Goal: Task Accomplishment & Management: Use online tool/utility

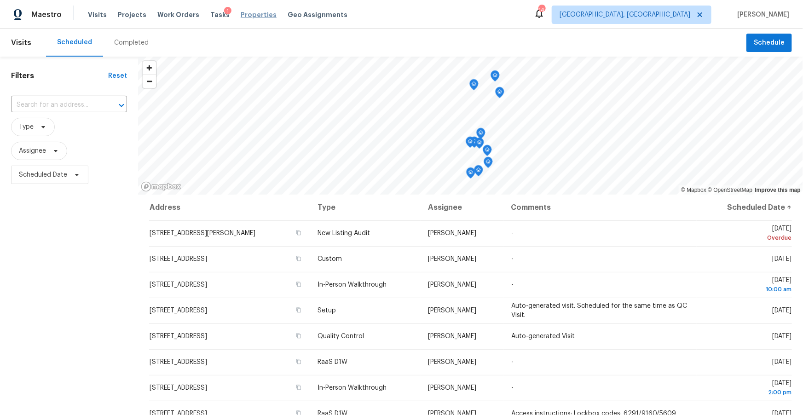
click at [244, 14] on span "Properties" at bounding box center [259, 14] width 36 height 9
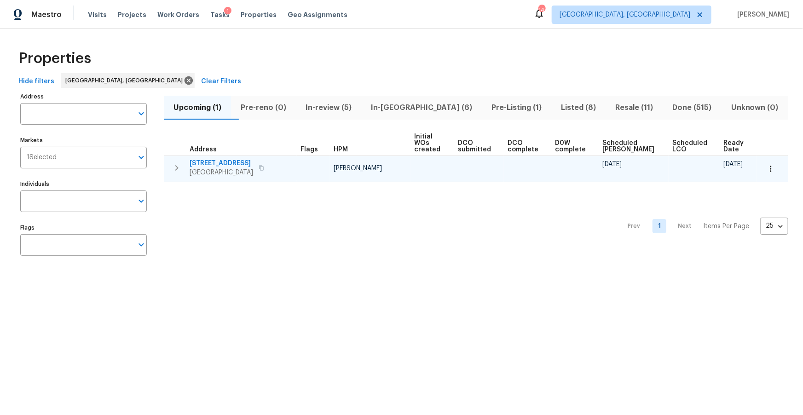
click at [231, 159] on span "2241 SE Manor Ave" at bounding box center [221, 163] width 63 height 9
click at [770, 164] on icon "button" at bounding box center [770, 168] width 9 height 9
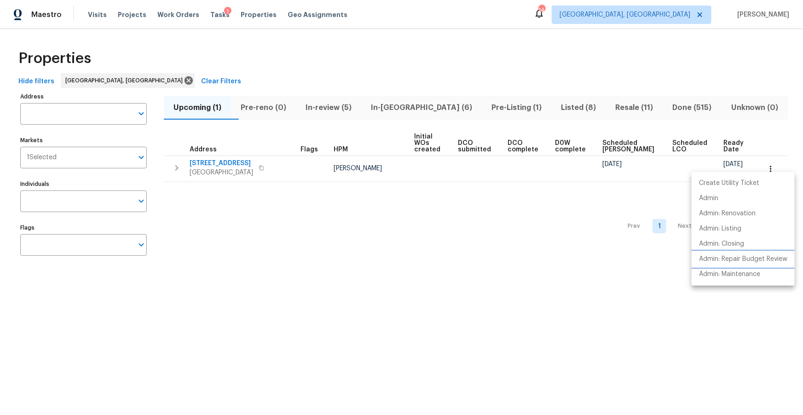
click at [737, 262] on p "Admin: Repair Budget Review" at bounding box center [743, 259] width 88 height 10
click at [493, 46] on div at bounding box center [401, 207] width 803 height 415
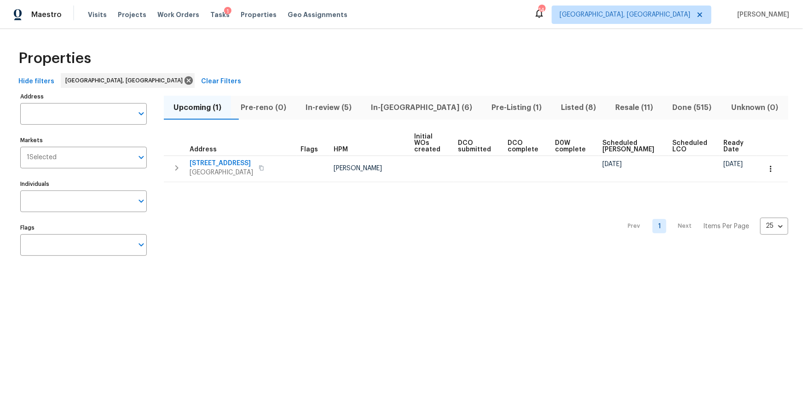
click at [414, 108] on span "In-reno (6)" at bounding box center [421, 107] width 109 height 13
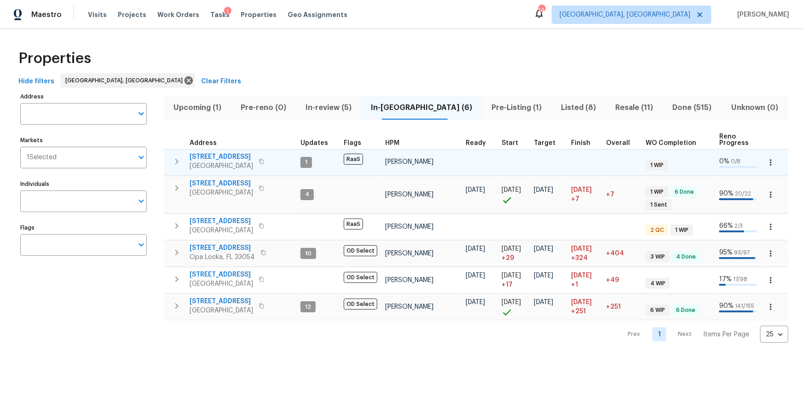
click at [226, 157] on span "17277 Hampton Blvd" at bounding box center [221, 156] width 63 height 9
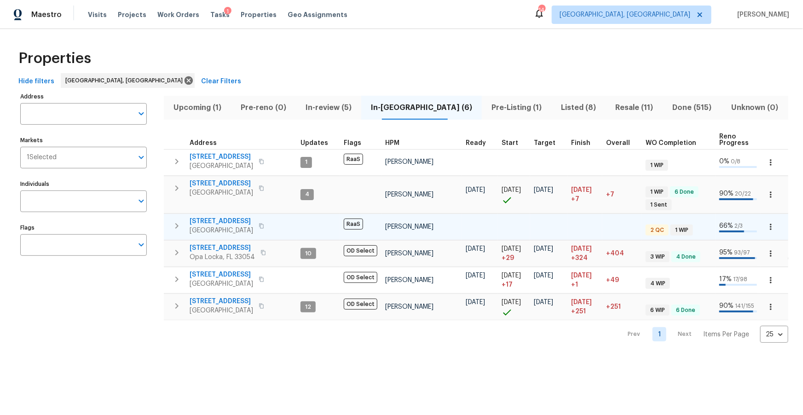
click at [232, 219] on span "6893 Sugarloaf Key St" at bounding box center [221, 221] width 63 height 9
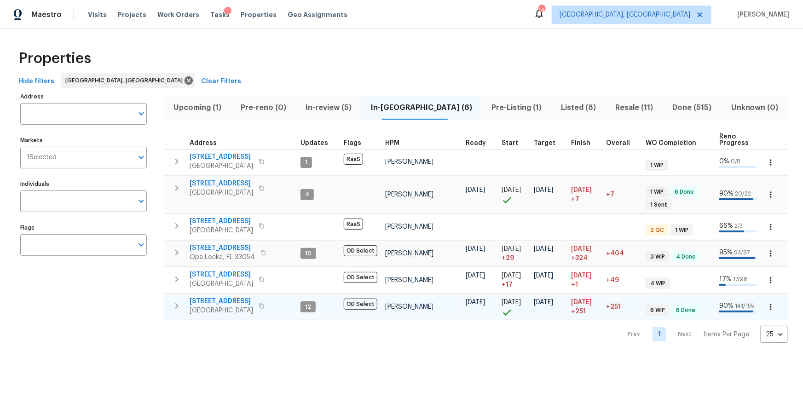
click at [264, 309] on icon "button" at bounding box center [261, 306] width 5 height 5
click at [487, 106] on span "Pre-Listing (1)" at bounding box center [516, 107] width 58 height 13
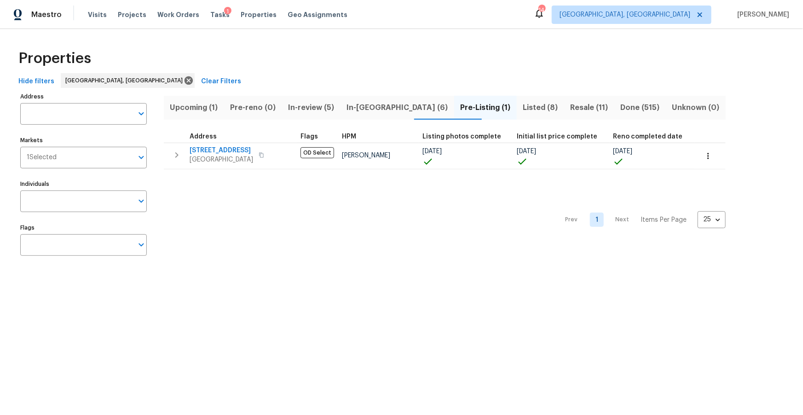
click at [522, 107] on span "Listed (8)" at bounding box center [540, 107] width 36 height 13
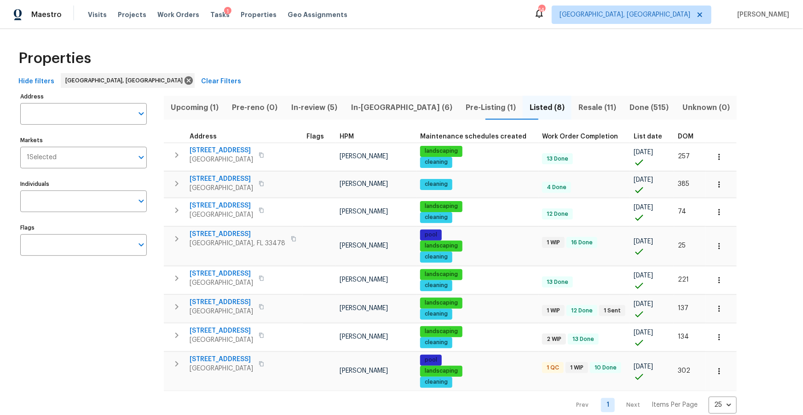
click at [678, 138] on span "DOM" at bounding box center [686, 136] width 16 height 6
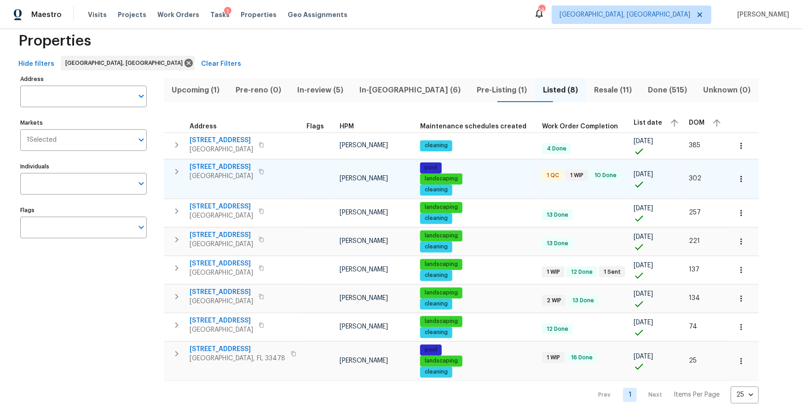
scroll to position [19, 0]
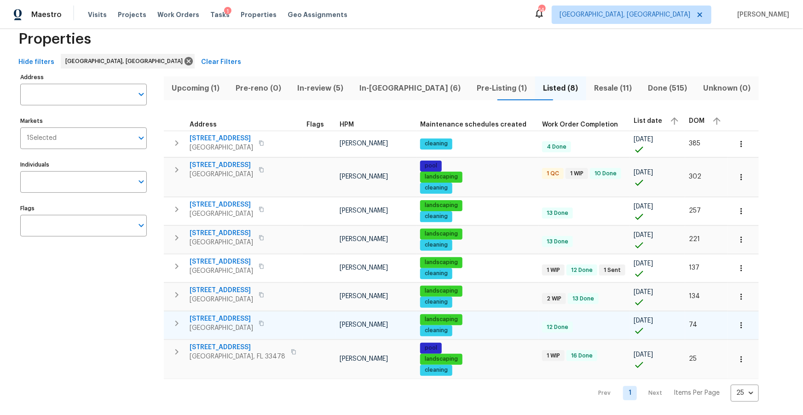
click at [731, 325] on button "button" at bounding box center [741, 325] width 20 height 20
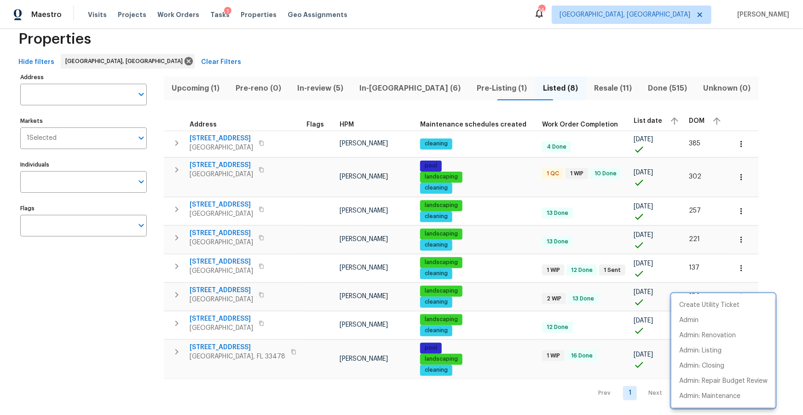
click at [130, 327] on div at bounding box center [401, 207] width 803 height 415
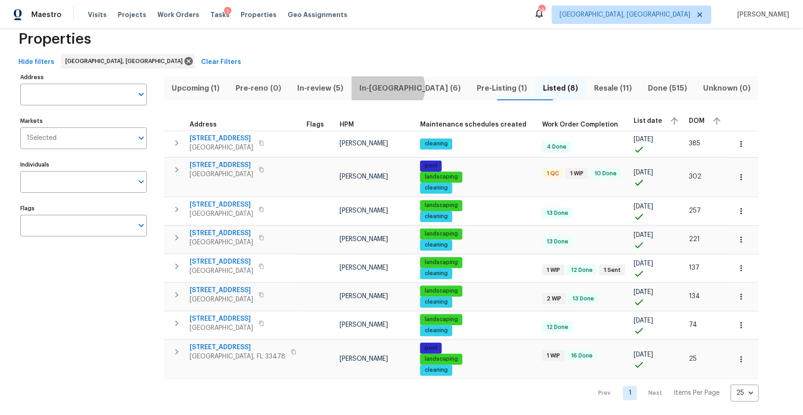
click at [402, 87] on span "In-reno (6)" at bounding box center [410, 88] width 106 height 13
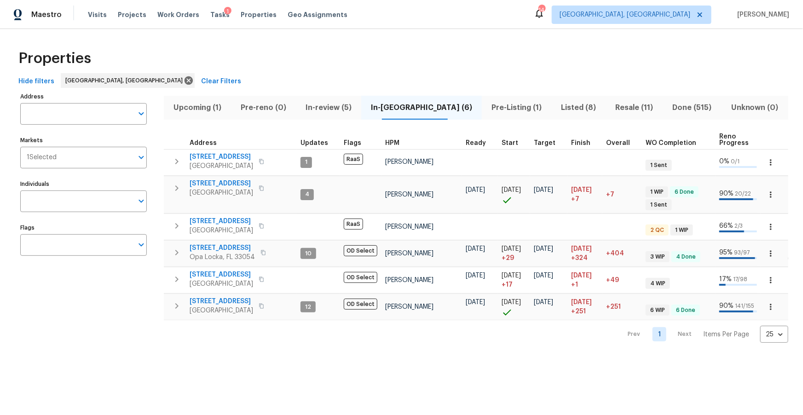
click at [337, 106] on span "In-review (5)" at bounding box center [328, 107] width 54 height 13
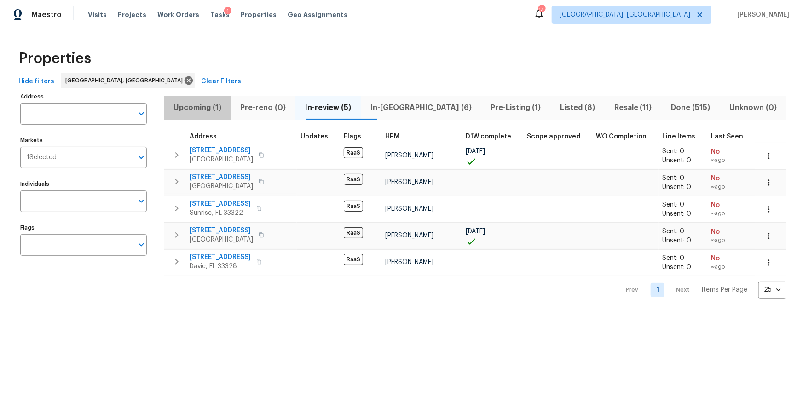
click at [198, 110] on span "Upcoming (1)" at bounding box center [197, 107] width 56 height 13
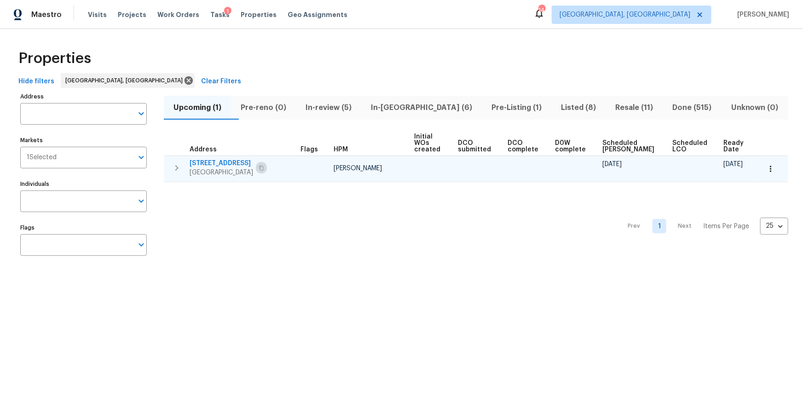
click at [267, 166] on button "button" at bounding box center [261, 167] width 11 height 13
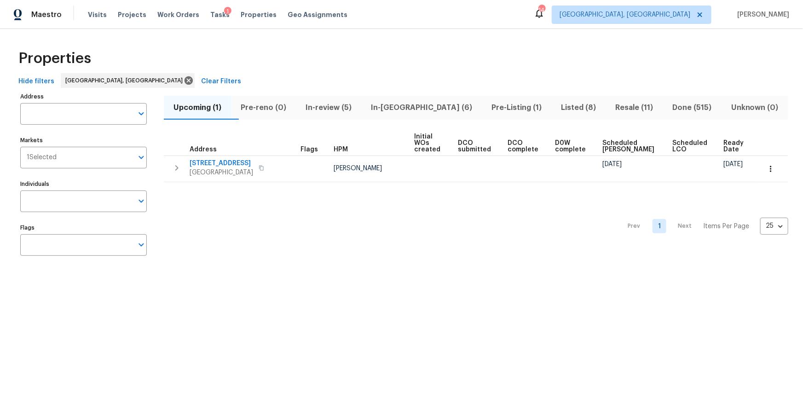
click at [409, 106] on span "In-reno (6)" at bounding box center [421, 107] width 109 height 13
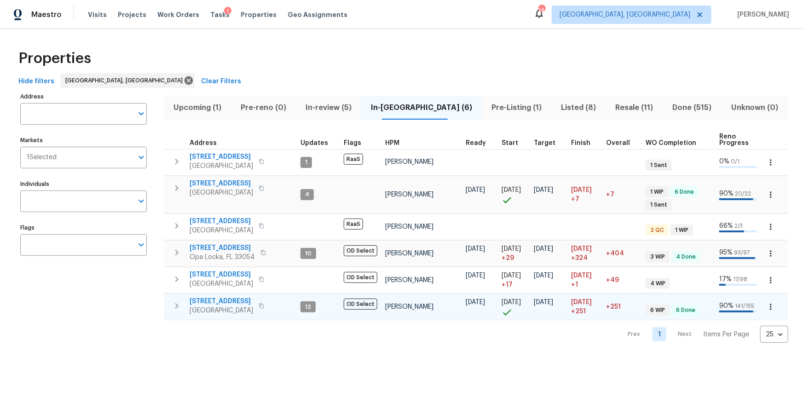
click at [264, 309] on icon "button" at bounding box center [262, 306] width 6 height 6
click at [210, 16] on span "Tasks" at bounding box center [219, 15] width 19 height 6
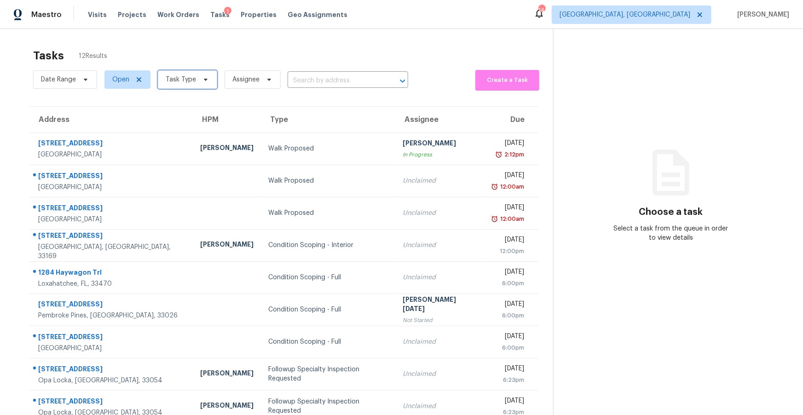
click at [196, 78] on span "Task Type" at bounding box center [187, 79] width 59 height 18
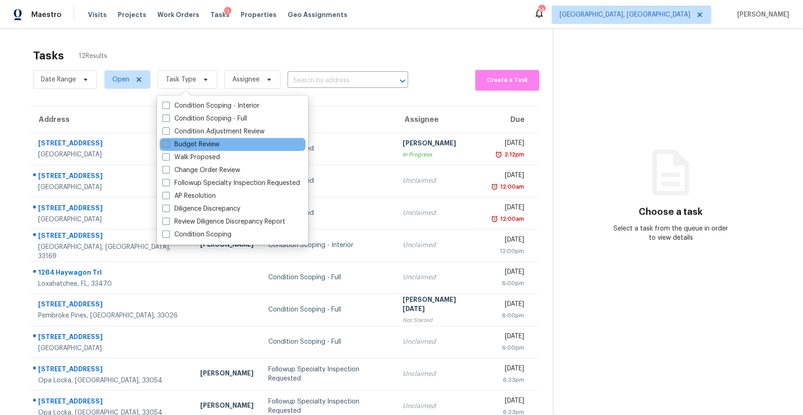
click at [208, 143] on label "Budget Review" at bounding box center [190, 144] width 57 height 9
click at [168, 143] on input "Budget Review" at bounding box center [165, 143] width 6 height 6
checkbox input "true"
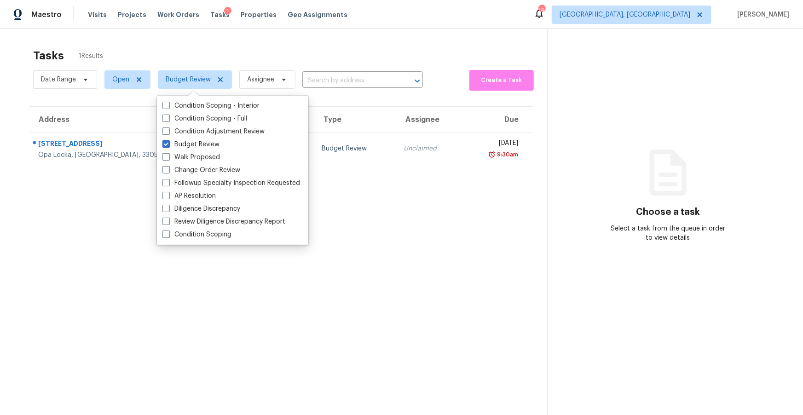
click at [355, 35] on div "Tasks 1 Results Date Range Open Budget Review Assignee ​ Create a Task Address …" at bounding box center [401, 236] width 803 height 415
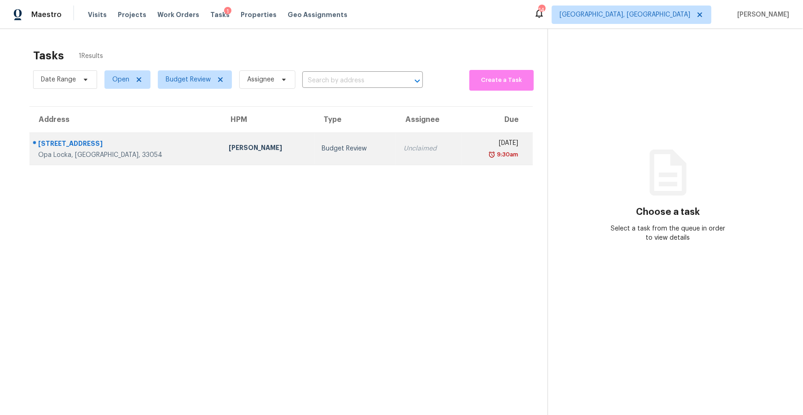
click at [90, 146] on div "15921 NW 18th Pl" at bounding box center [126, 145] width 176 height 12
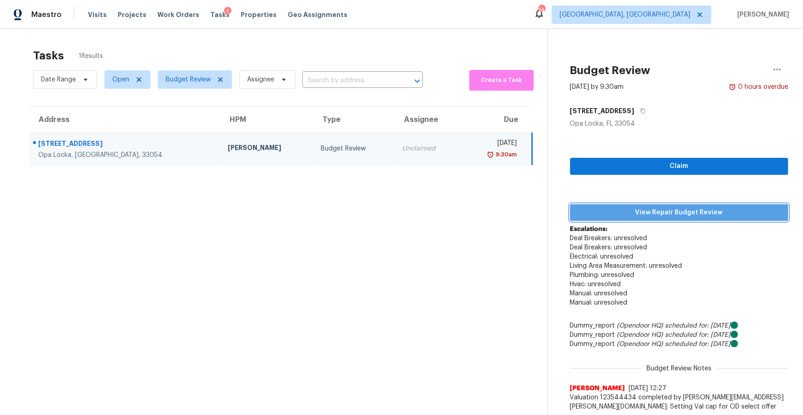
click at [712, 213] on span "View Repair Budget Review" at bounding box center [679, 213] width 204 height 12
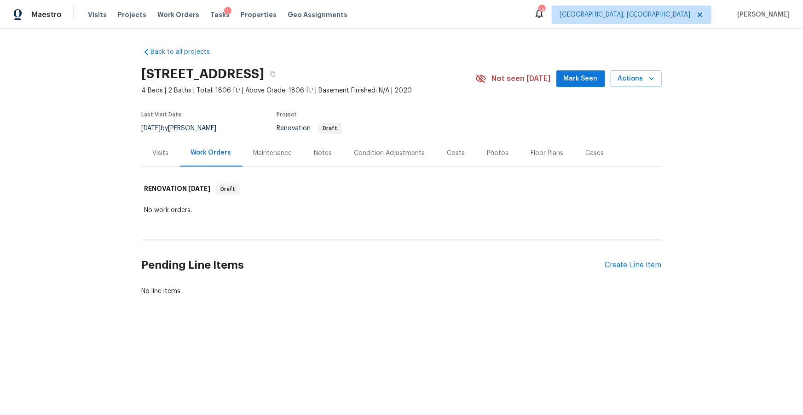
click at [322, 151] on div "Notes" at bounding box center [323, 153] width 18 height 9
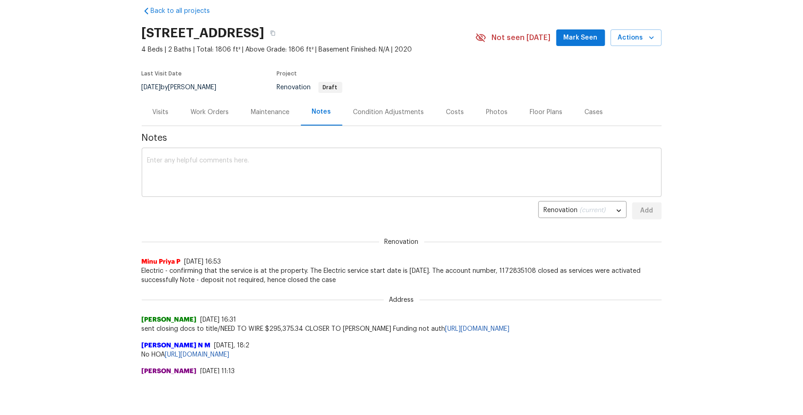
scroll to position [35, 0]
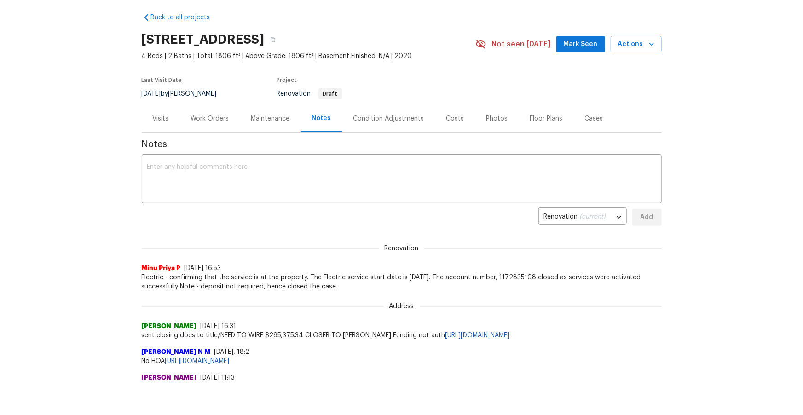
click at [373, 122] on div "Condition Adjustments" at bounding box center [388, 118] width 71 height 9
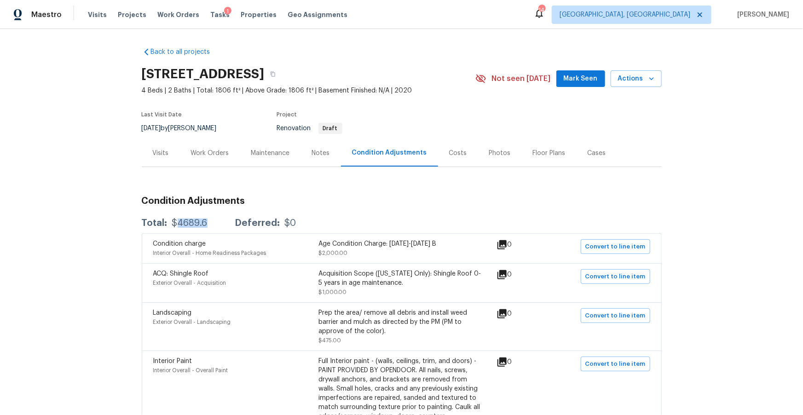
drag, startPoint x: 207, startPoint y: 222, endPoint x: 178, endPoint y: 224, distance: 30.0
click at [178, 224] on div "Total: $4689.6 Deferred: $0" at bounding box center [219, 223] width 155 height 9
click at [458, 155] on div "Costs" at bounding box center [458, 153] width 18 height 9
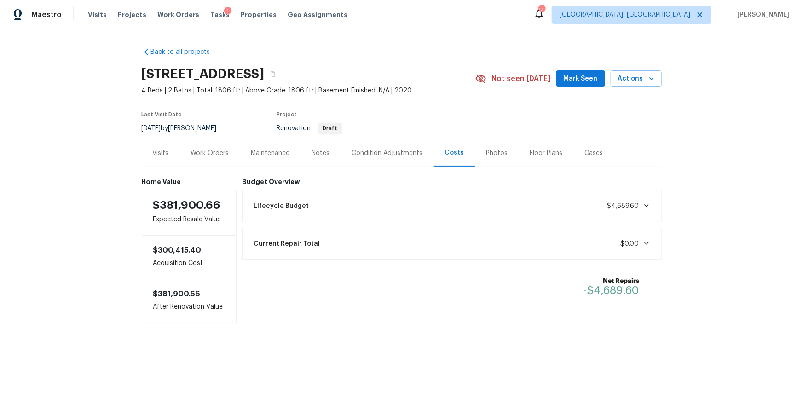
click at [644, 205] on icon at bounding box center [646, 205] width 5 height 3
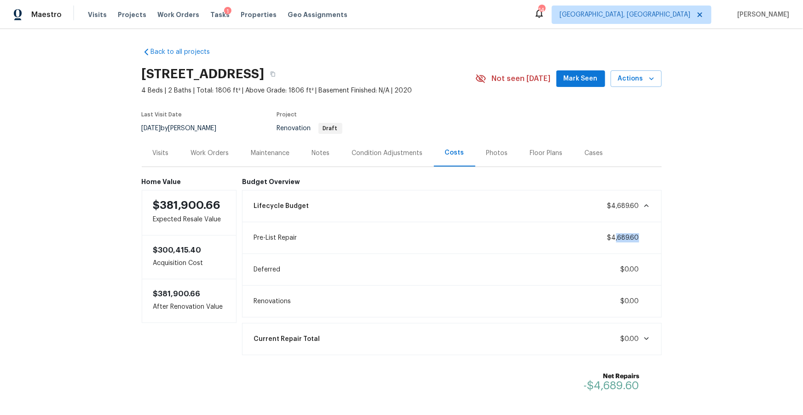
drag, startPoint x: 641, startPoint y: 237, endPoint x: 615, endPoint y: 237, distance: 26.2
click at [615, 237] on span "$4,689.60" at bounding box center [628, 237] width 43 height 9
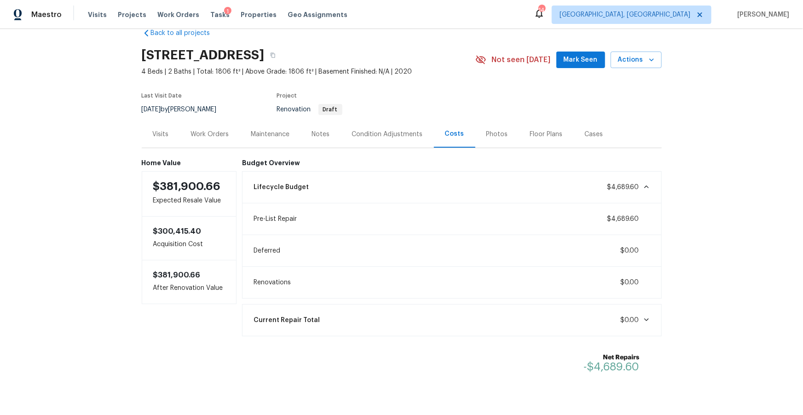
click at [406, 133] on div "Condition Adjustments" at bounding box center [387, 134] width 71 height 9
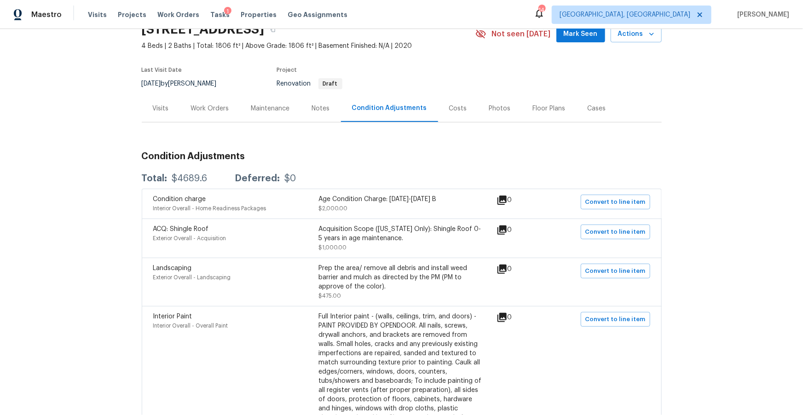
scroll to position [45, 0]
drag, startPoint x: 208, startPoint y: 176, endPoint x: 180, endPoint y: 171, distance: 28.1
click at [173, 175] on div "Total: $4689.6 Deferred: $0" at bounding box center [219, 177] width 155 height 9
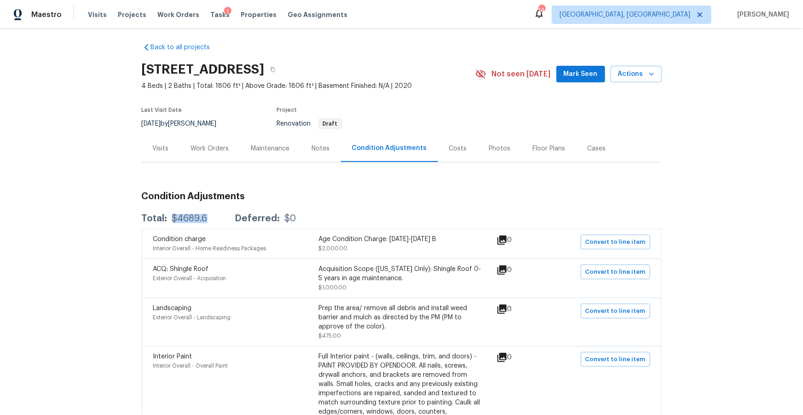
scroll to position [6, 0]
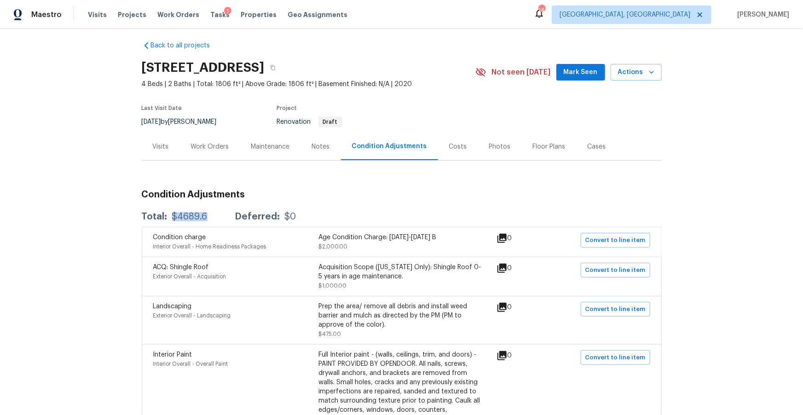
drag, startPoint x: 204, startPoint y: 219, endPoint x: 211, endPoint y: 215, distance: 8.2
click at [204, 219] on div "$4689.6" at bounding box center [189, 216] width 35 height 9
click at [208, 214] on div "Total: $4689.6 Deferred: $0" at bounding box center [219, 216] width 155 height 9
drag, startPoint x: 210, startPoint y: 217, endPoint x: 171, endPoint y: 217, distance: 39.6
click at [171, 217] on div "Total: $4689.6 Deferred: $0" at bounding box center [219, 216] width 155 height 9
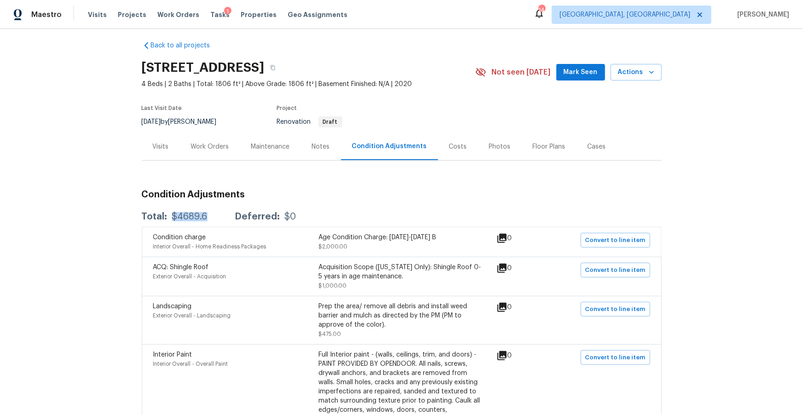
click at [204, 219] on div "$4689.6" at bounding box center [189, 216] width 35 height 9
drag, startPoint x: 204, startPoint y: 219, endPoint x: 171, endPoint y: 215, distance: 33.3
click at [172, 215] on div "$4689.6" at bounding box center [189, 216] width 35 height 9
drag, startPoint x: 205, startPoint y: 217, endPoint x: 213, endPoint y: 216, distance: 8.3
click at [207, 216] on div "Total: $4689.6 Deferred: $0" at bounding box center [219, 216] width 155 height 9
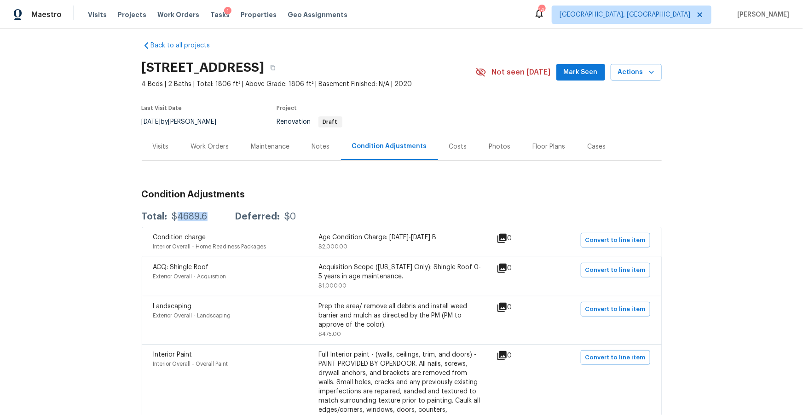
drag, startPoint x: 215, startPoint y: 216, endPoint x: 180, endPoint y: 216, distance: 35.0
click at [177, 217] on div "Total: $4689.6 Deferred: $0" at bounding box center [219, 216] width 155 height 9
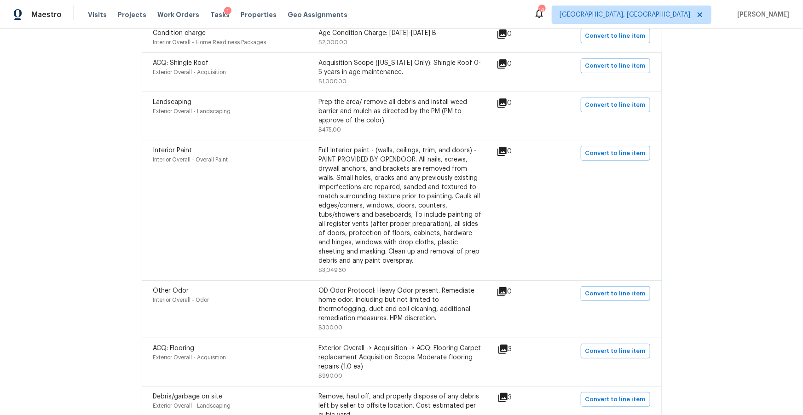
scroll to position [221, 0]
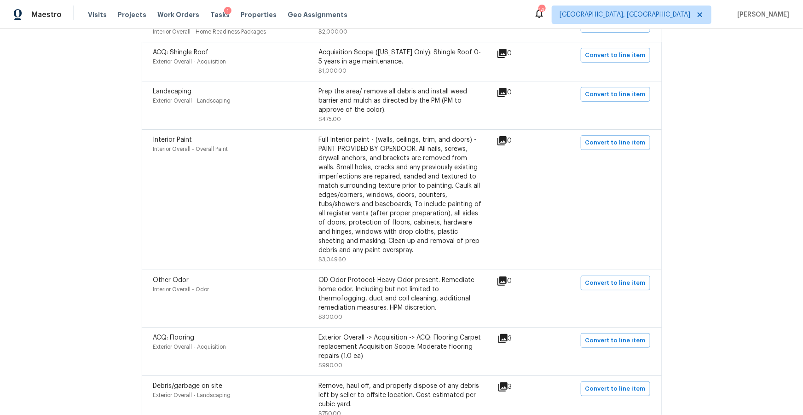
click at [386, 199] on div "Full Interior paint - (walls, ceilings, trim, and doors) - PAINT PROVIDED BY OP…" at bounding box center [402, 195] width 166 height 120
click at [355, 187] on div "Full Interior paint - (walls, ceilings, trim, and doors) - PAINT PROVIDED BY OP…" at bounding box center [402, 195] width 166 height 120
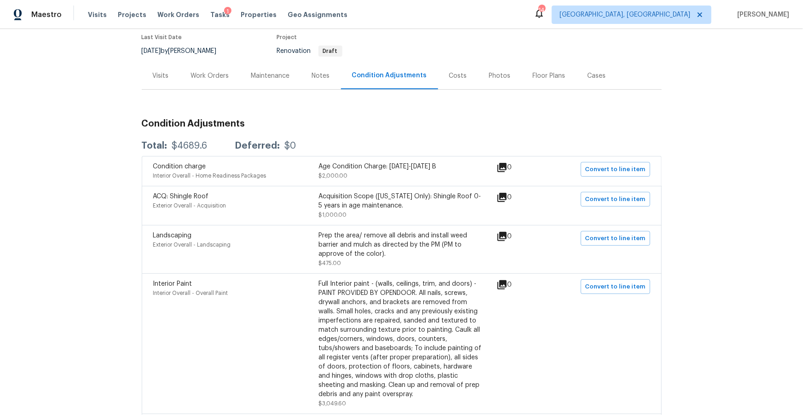
scroll to position [26, 0]
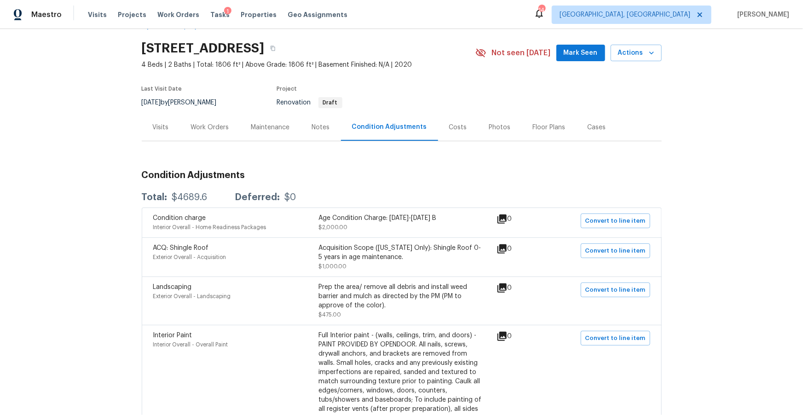
drag, startPoint x: 207, startPoint y: 197, endPoint x: 167, endPoint y: 196, distance: 40.1
click at [167, 196] on div "Total: $4689.6 Deferred: $0" at bounding box center [219, 197] width 155 height 9
click at [179, 195] on div "$4689.6" at bounding box center [189, 197] width 35 height 9
drag, startPoint x: 210, startPoint y: 196, endPoint x: 167, endPoint y: 195, distance: 42.4
click at [165, 196] on div "Total: $4689.6 Deferred: $0" at bounding box center [219, 197] width 155 height 9
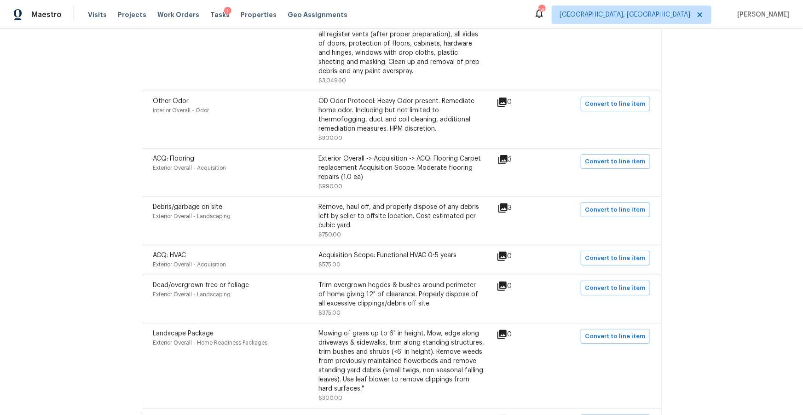
scroll to position [400, 0]
click at [505, 209] on icon at bounding box center [502, 208] width 9 height 9
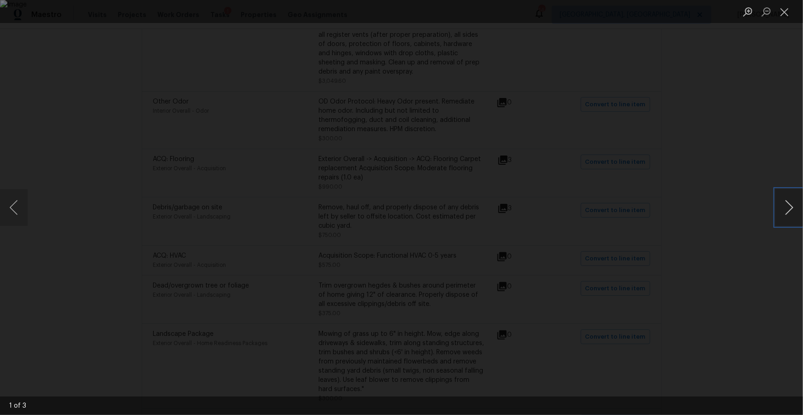
click at [793, 212] on button "Next image" at bounding box center [789, 207] width 28 height 37
click at [740, 201] on div "Lightbox" at bounding box center [401, 207] width 803 height 415
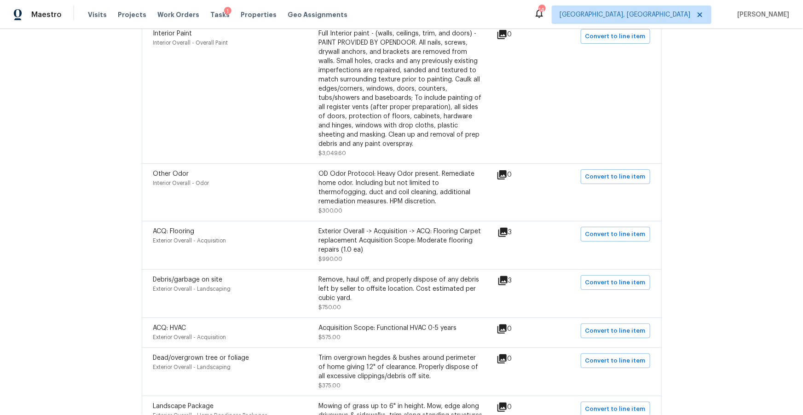
scroll to position [323, 0]
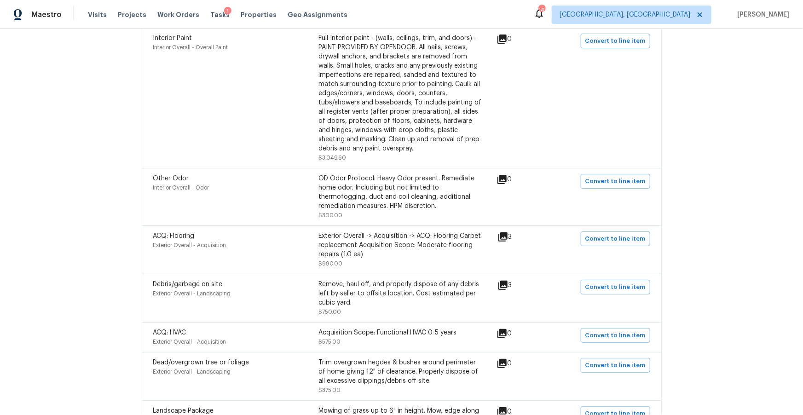
click at [506, 36] on icon at bounding box center [501, 39] width 9 height 9
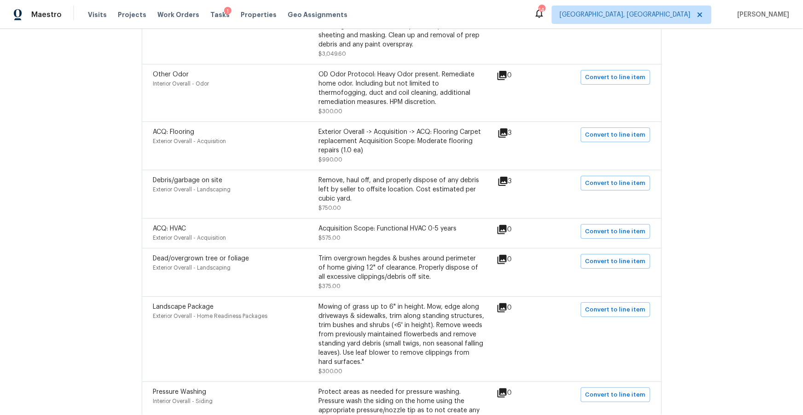
scroll to position [460, 0]
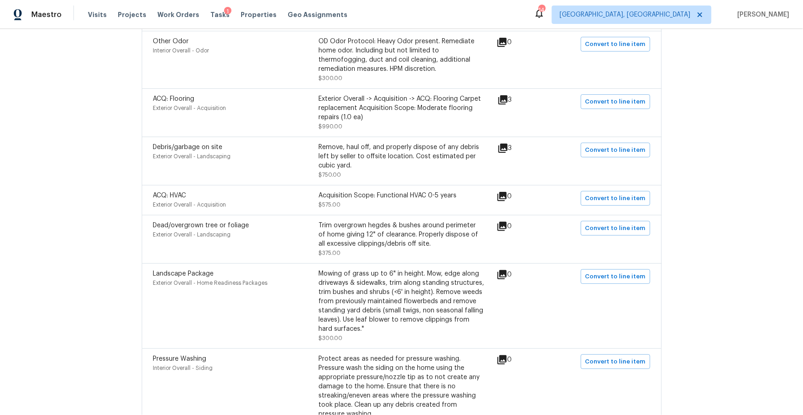
click at [507, 101] on icon at bounding box center [502, 99] width 9 height 9
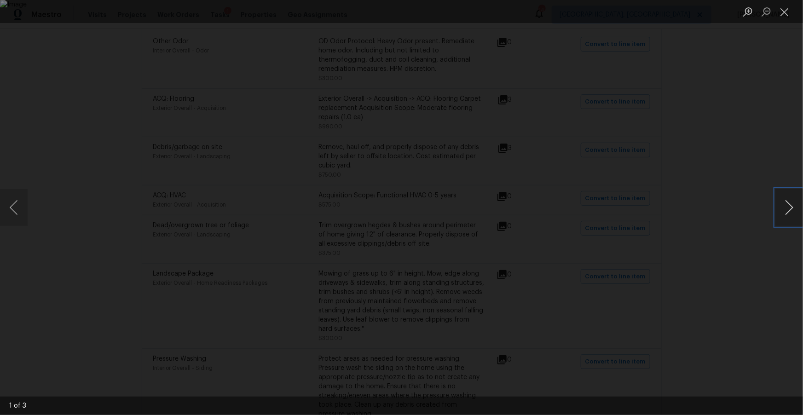
click at [793, 216] on button "Next image" at bounding box center [789, 207] width 28 height 37
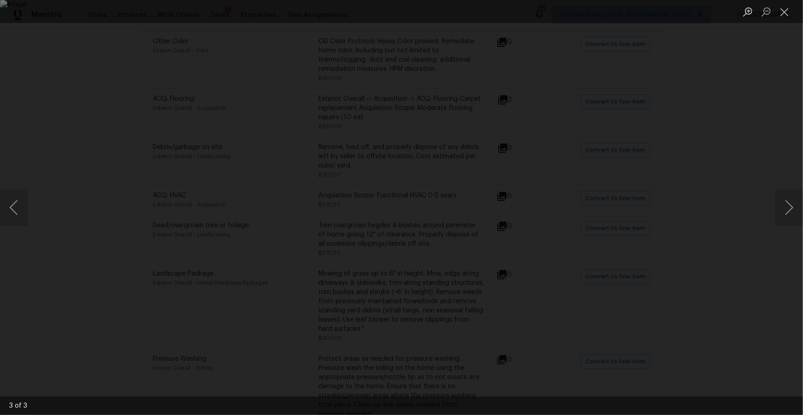
click at [744, 241] on div "Lightbox" at bounding box center [401, 207] width 803 height 415
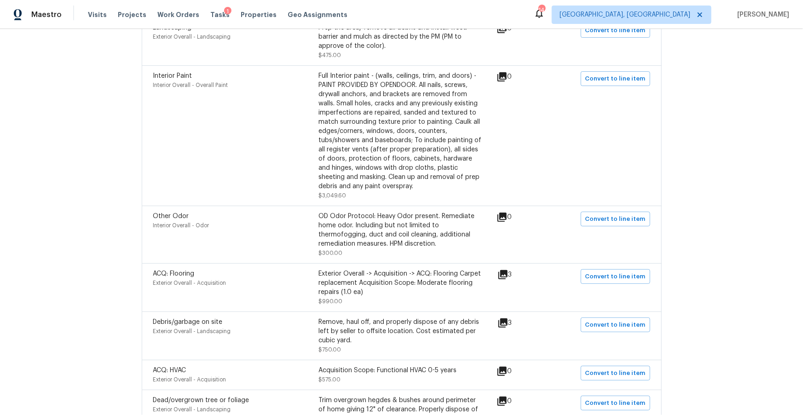
scroll to position [277, 0]
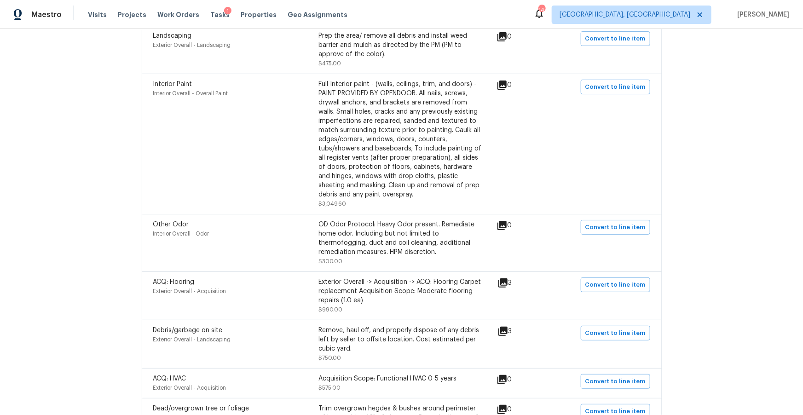
click at [433, 178] on div "Full Interior paint - (walls, ceilings, trim, and doors) - PAINT PROVIDED BY OP…" at bounding box center [402, 140] width 166 height 120
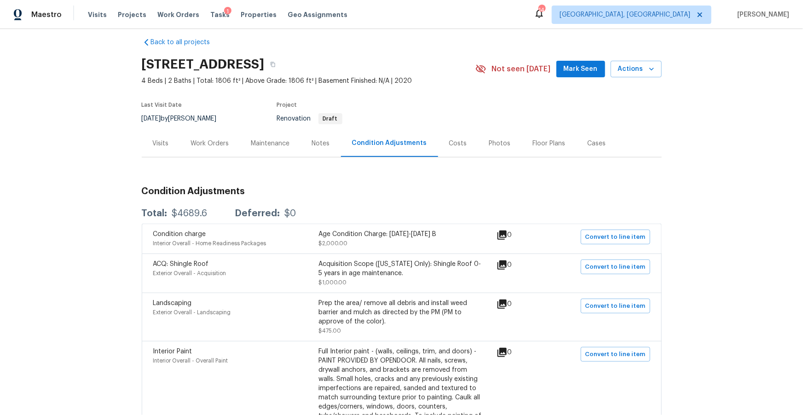
scroll to position [0, 0]
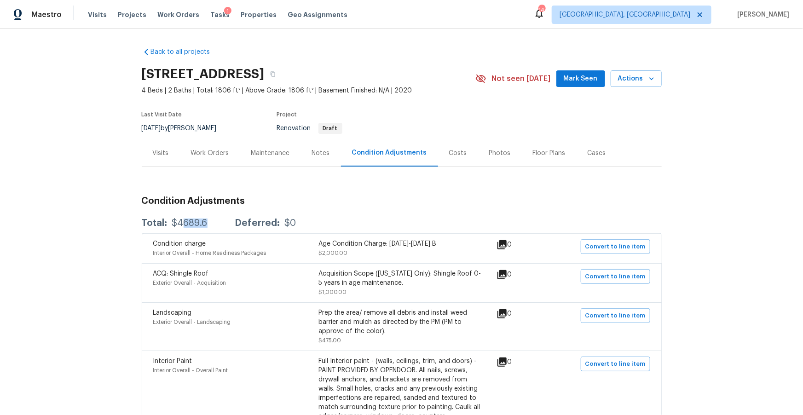
drag, startPoint x: 210, startPoint y: 224, endPoint x: 180, endPoint y: 221, distance: 30.1
click at [180, 221] on div "Total: $4689.6 Deferred: $0" at bounding box center [219, 223] width 155 height 9
drag, startPoint x: 177, startPoint y: 223, endPoint x: 203, endPoint y: 224, distance: 25.8
click at [203, 224] on div "$4689.6" at bounding box center [189, 223] width 35 height 9
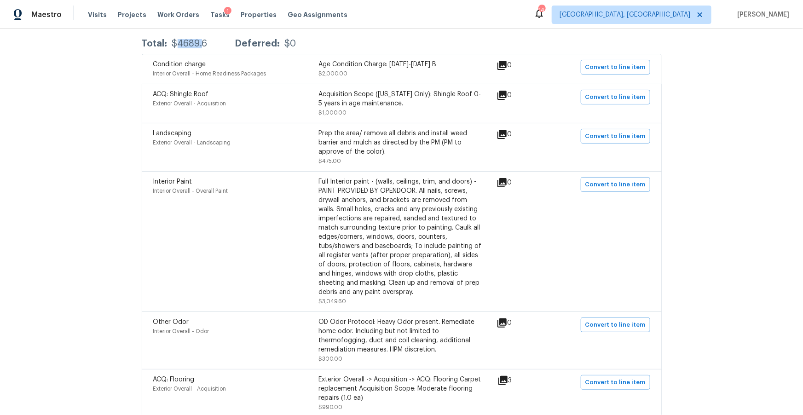
scroll to position [92, 0]
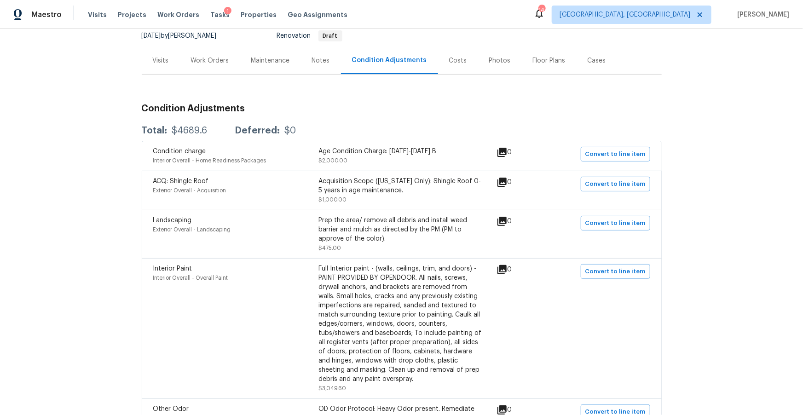
drag, startPoint x: 216, startPoint y: 132, endPoint x: 203, endPoint y: 134, distance: 13.0
click at [216, 132] on div "Total: $4689.6 Deferred: $0" at bounding box center [219, 130] width 155 height 9
drag, startPoint x: 196, startPoint y: 130, endPoint x: 171, endPoint y: 130, distance: 25.3
click at [172, 130] on div "$4689.6" at bounding box center [189, 130] width 35 height 9
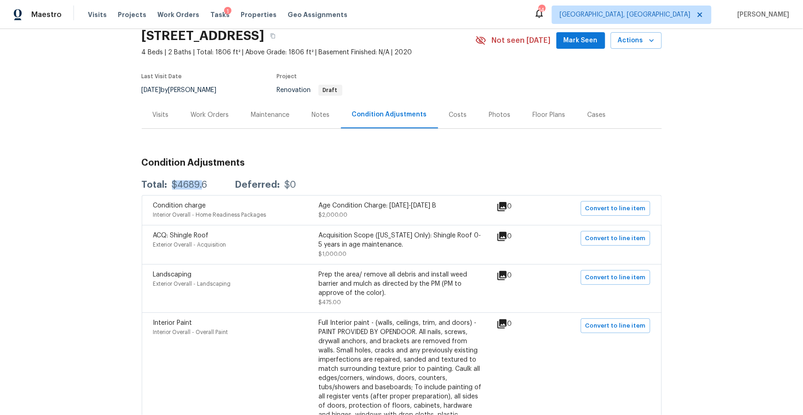
scroll to position [0, 0]
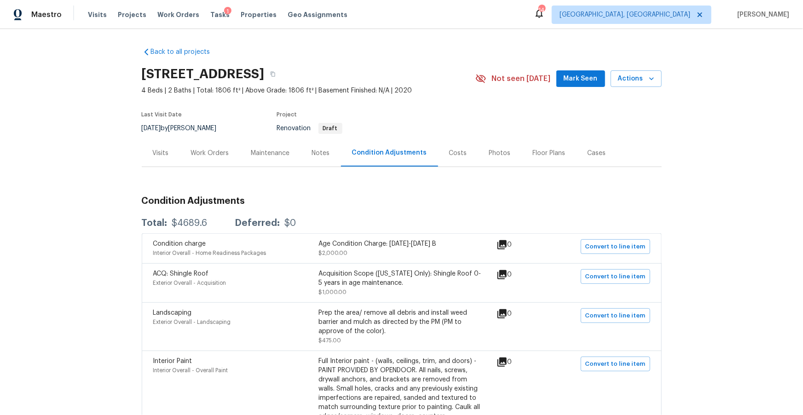
click at [208, 223] on div "Total: $4689.6 Deferred: $0" at bounding box center [219, 223] width 155 height 9
drag, startPoint x: 210, startPoint y: 224, endPoint x: 178, endPoint y: 224, distance: 31.7
click at [178, 224] on div "Total: $4689.6 Deferred: $0" at bounding box center [219, 223] width 155 height 9
click at [281, 78] on button "button" at bounding box center [273, 74] width 17 height 17
click at [650, 79] on icon "button" at bounding box center [651, 78] width 5 height 3
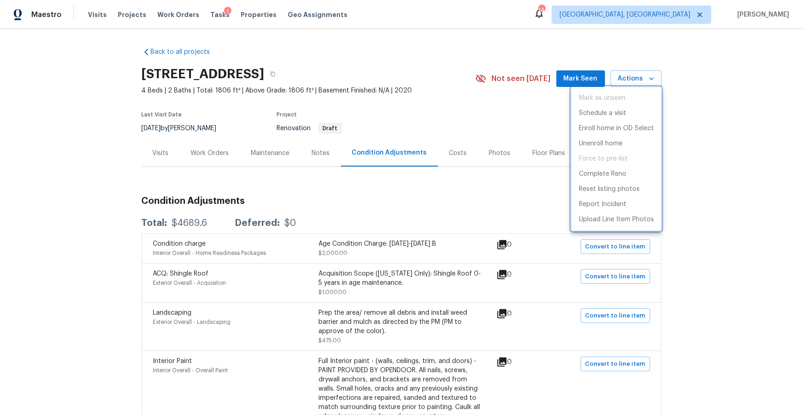
click at [434, 74] on div at bounding box center [401, 207] width 803 height 415
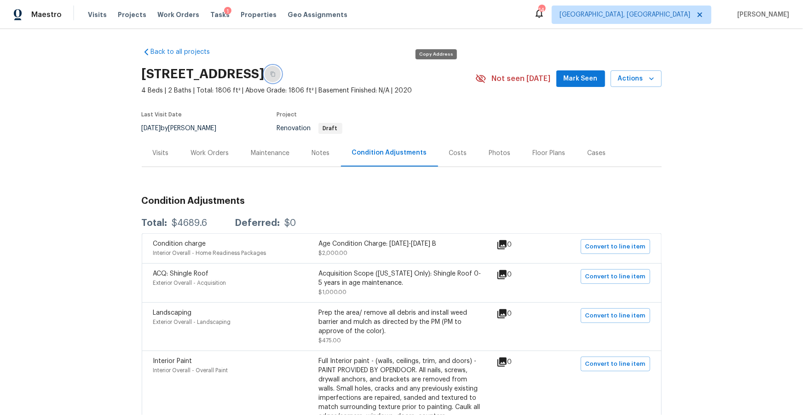
click at [276, 74] on icon "button" at bounding box center [273, 74] width 6 height 6
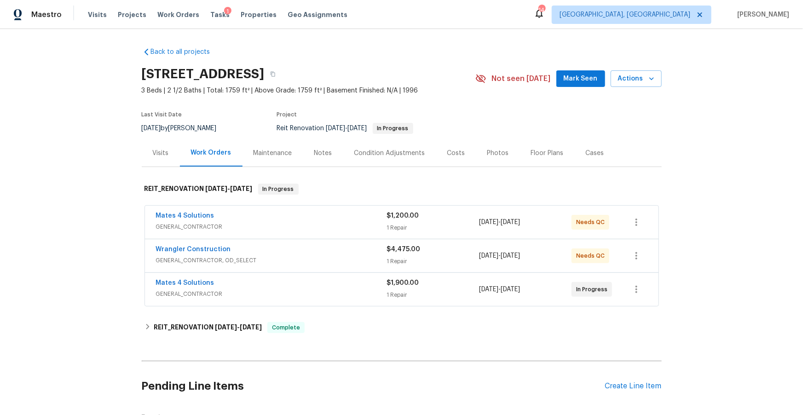
click at [260, 254] on div "Wrangler Construction" at bounding box center [271, 250] width 231 height 11
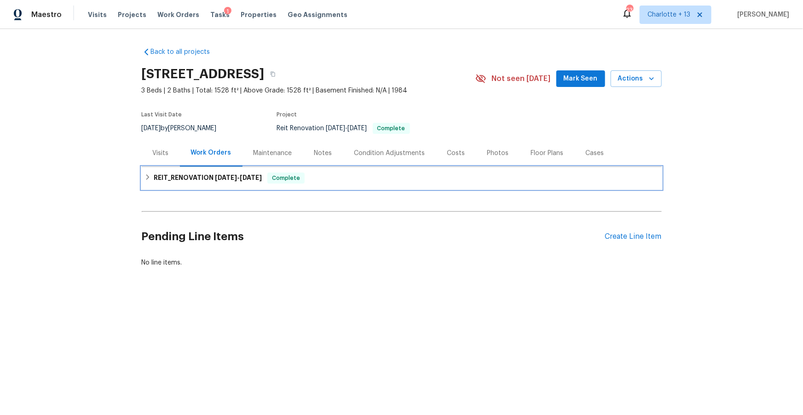
click at [194, 177] on h6 "REIT_RENOVATION [DATE] - [DATE]" at bounding box center [208, 178] width 108 height 11
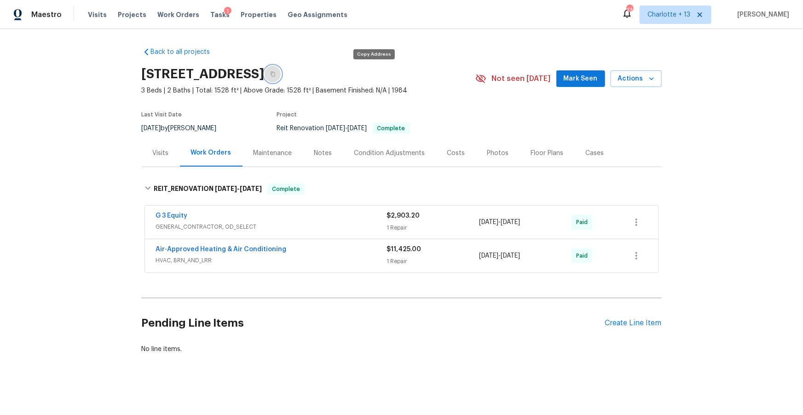
click at [275, 74] on icon "button" at bounding box center [272, 74] width 5 height 5
click at [454, 156] on div "Costs" at bounding box center [456, 153] width 18 height 9
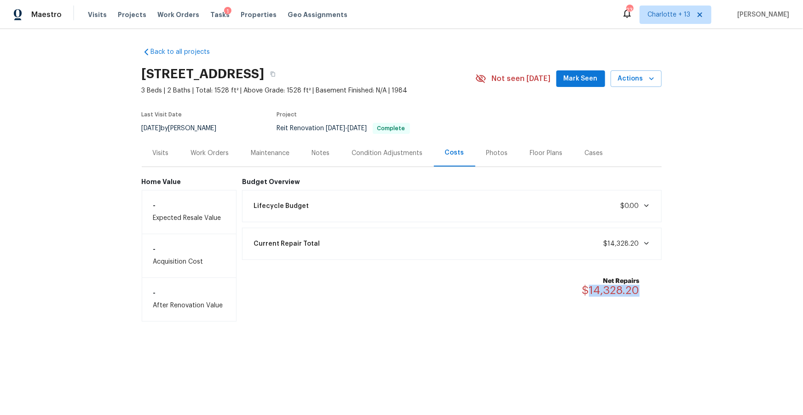
drag, startPoint x: 639, startPoint y: 292, endPoint x: 591, endPoint y: 293, distance: 47.9
click at [591, 293] on div "Net Repairs $14,328.20" at bounding box center [616, 286] width 69 height 20
copy span "14,328.20"
click at [281, 73] on button "button" at bounding box center [273, 74] width 17 height 17
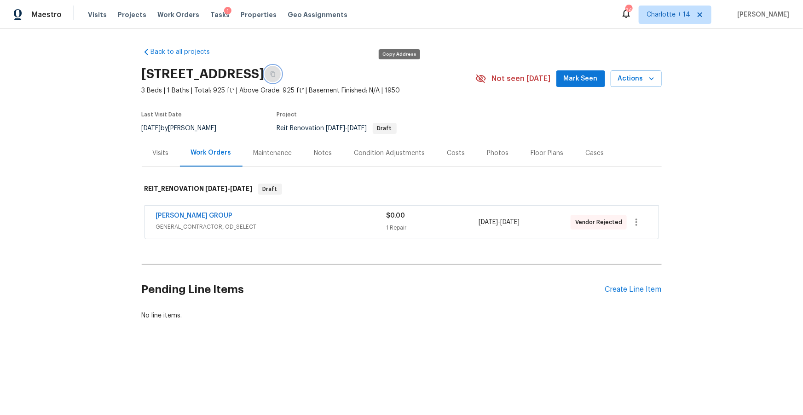
click at [275, 73] on icon "button" at bounding box center [272, 74] width 5 height 5
